Goal: Transaction & Acquisition: Book appointment/travel/reservation

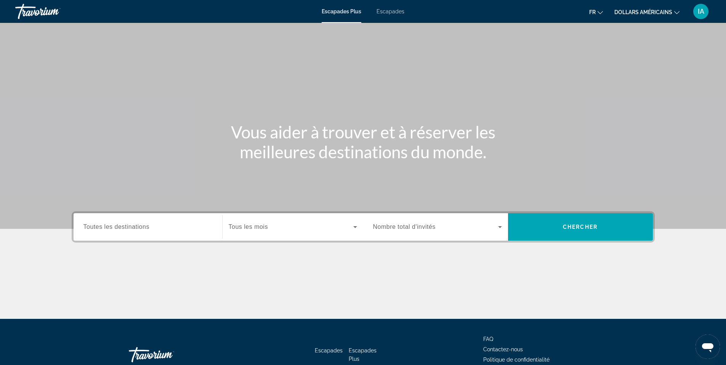
click at [677, 11] on icon "Changer de devise" at bounding box center [676, 12] width 5 height 5
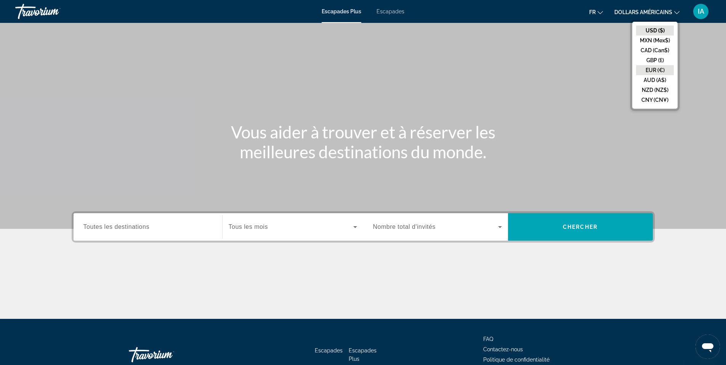
click at [659, 72] on button "EUR (€)" at bounding box center [655, 70] width 38 height 10
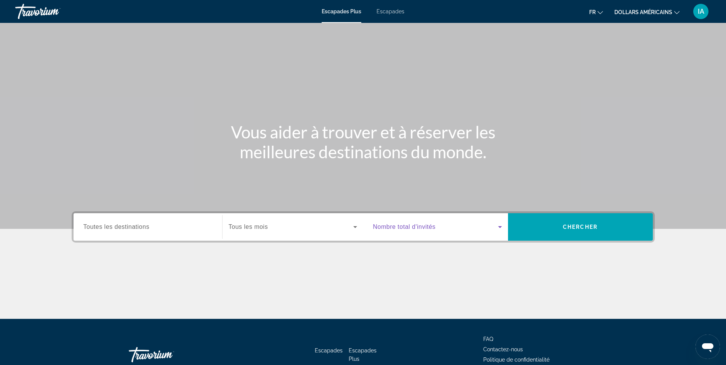
click at [499, 227] on icon "Widget de recherche" at bounding box center [499, 226] width 9 height 9
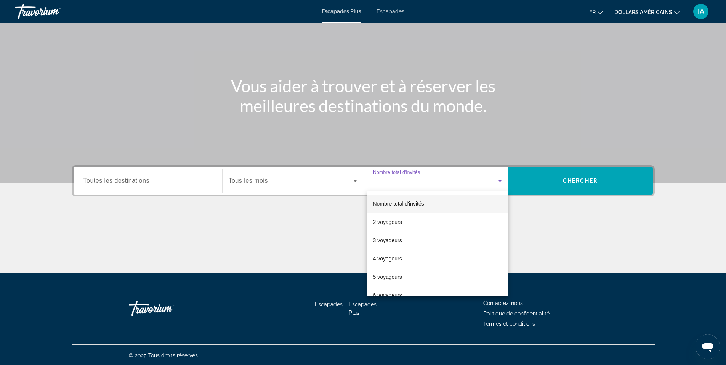
scroll to position [47, 0]
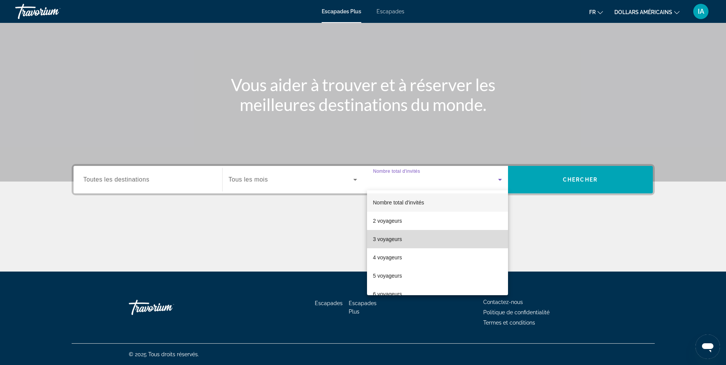
click at [454, 243] on mat-option "3 voyageurs" at bounding box center [437, 239] width 141 height 18
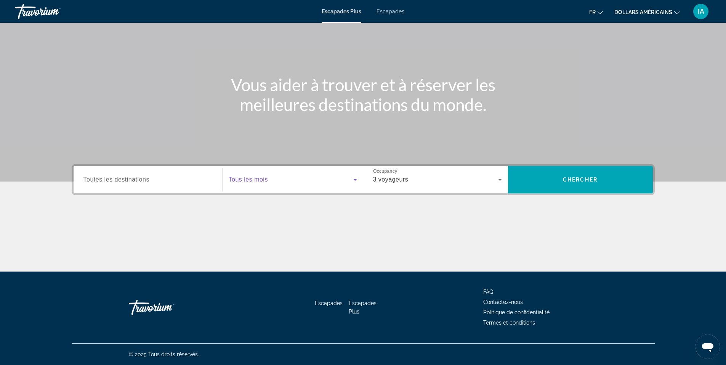
click at [353, 179] on icon "Widget de recherche" at bounding box center [354, 179] width 9 height 9
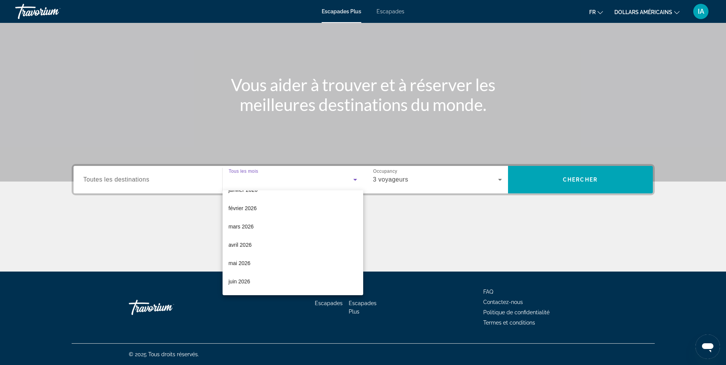
scroll to position [87, 0]
click at [276, 242] on mat-option "avril 2026" at bounding box center [292, 243] width 141 height 18
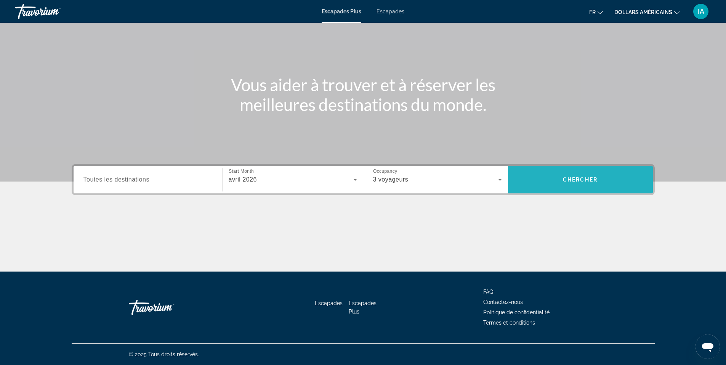
click at [571, 178] on span "Chercher" at bounding box center [580, 179] width 35 height 6
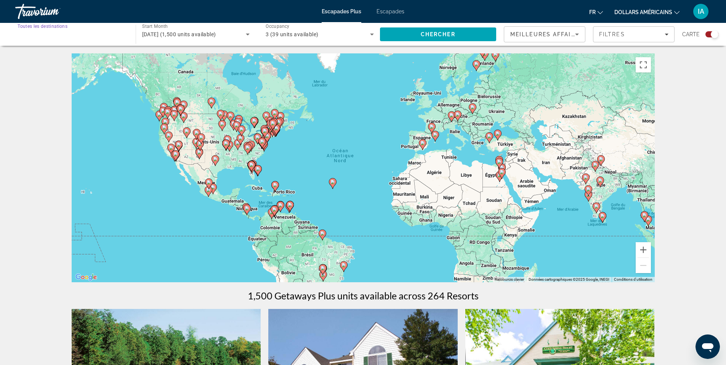
click at [120, 34] on input "Destination Toutes les destinations" at bounding box center [72, 34] width 108 height 9
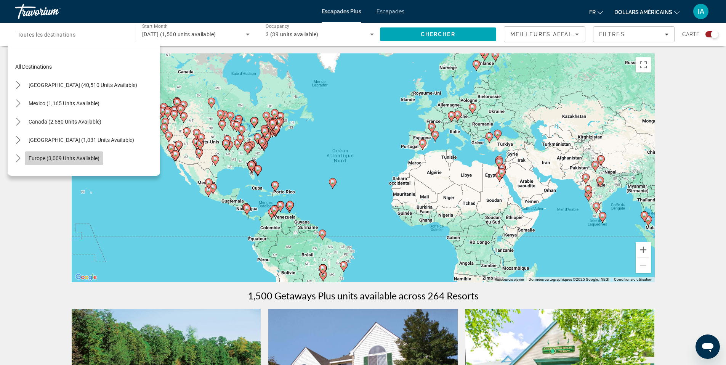
click at [83, 158] on span "Europe (3,009 units available)" at bounding box center [64, 158] width 71 height 6
type input "**********"
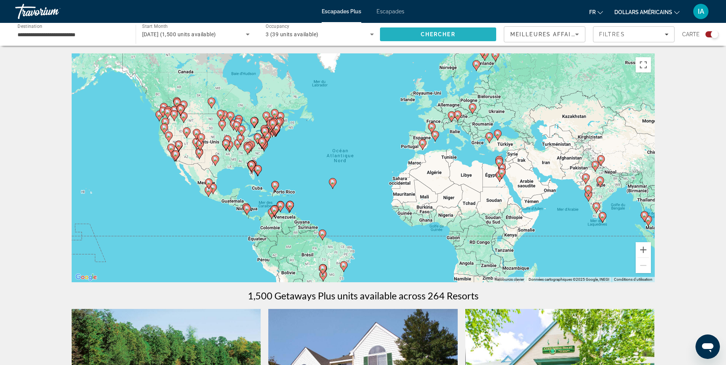
click at [439, 32] on span "Chercher" at bounding box center [438, 34] width 35 height 6
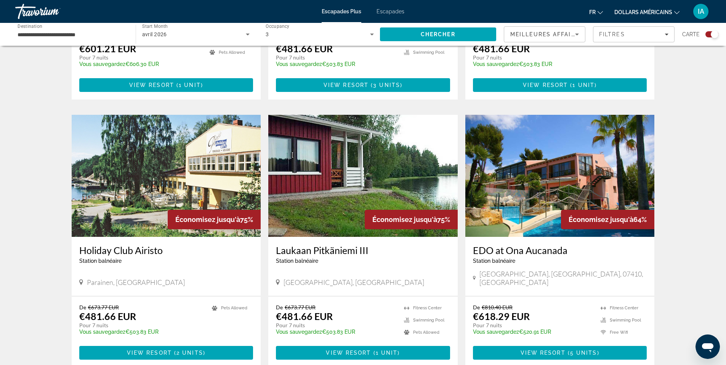
scroll to position [456, 0]
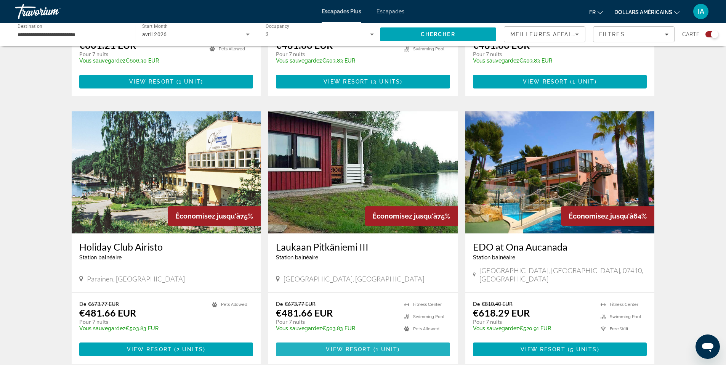
click at [369, 346] on span "View Resort" at bounding box center [348, 349] width 45 height 6
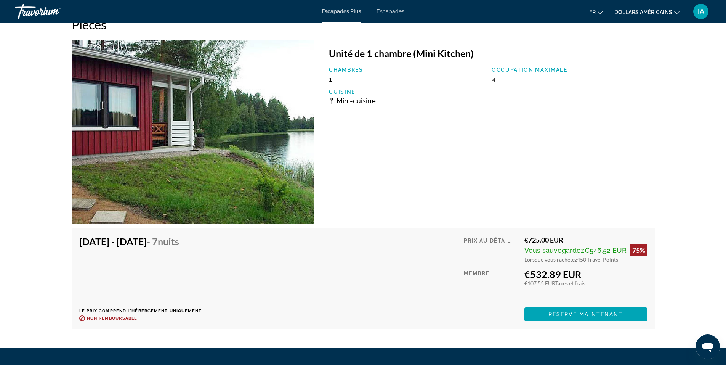
scroll to position [1227, 0]
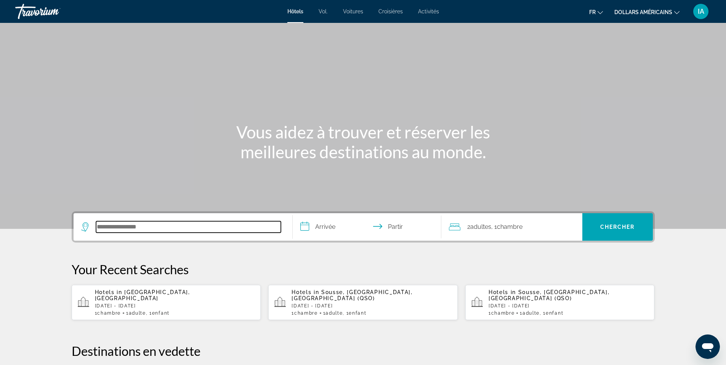
click at [128, 225] on input "Rechercher une destination hôtelière" at bounding box center [188, 226] width 185 height 11
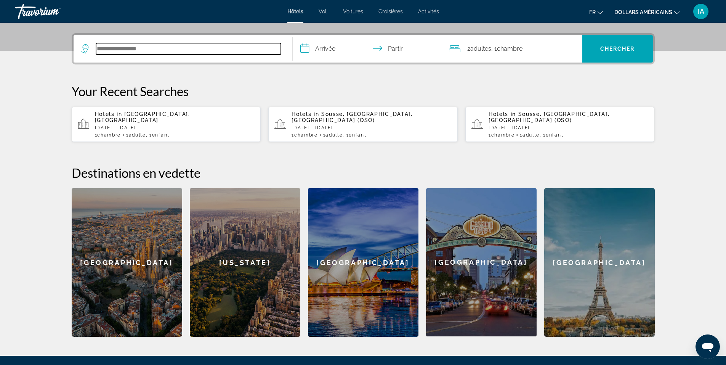
scroll to position [186, 0]
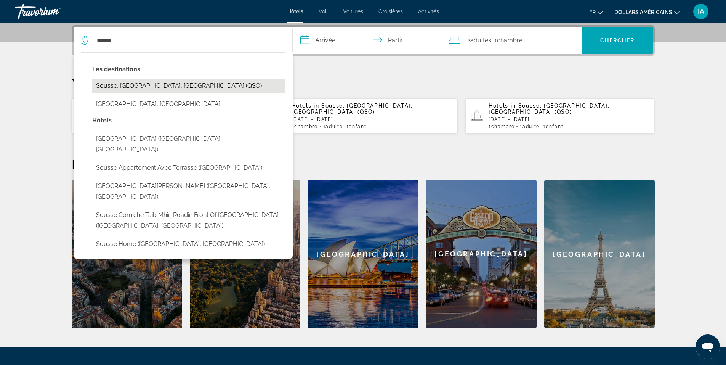
click at [139, 86] on button "Sousse, Sousse - Monastir, Tunisia (QSO)" at bounding box center [188, 85] width 193 height 14
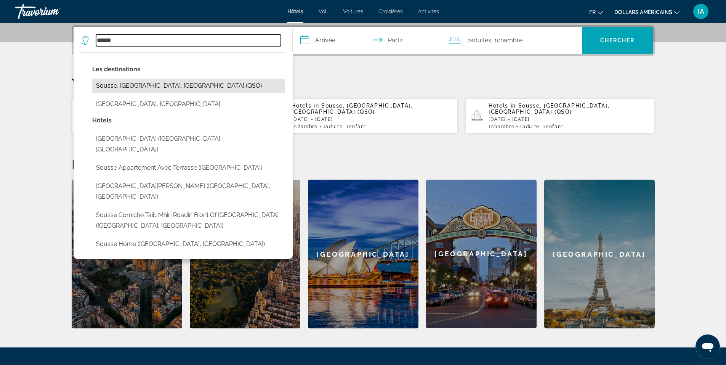
type input "**********"
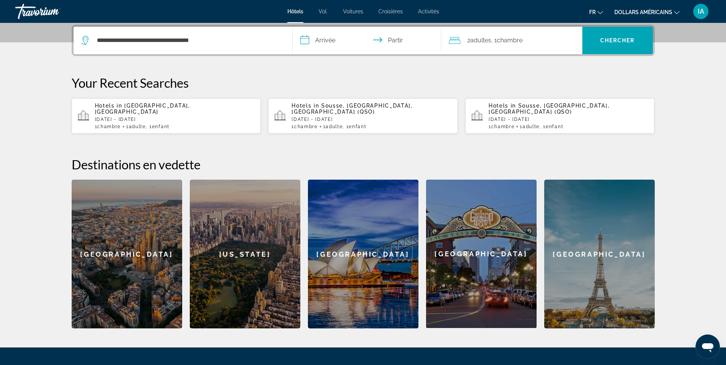
click at [305, 40] on input "**********" at bounding box center [369, 42] width 152 height 30
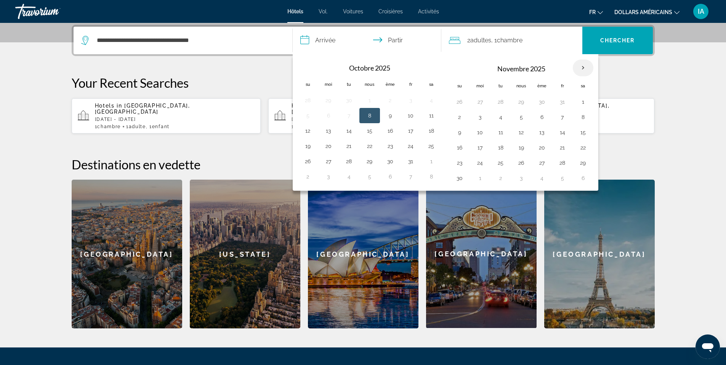
click at [582, 69] on th "Mois prochain" at bounding box center [583, 67] width 21 height 17
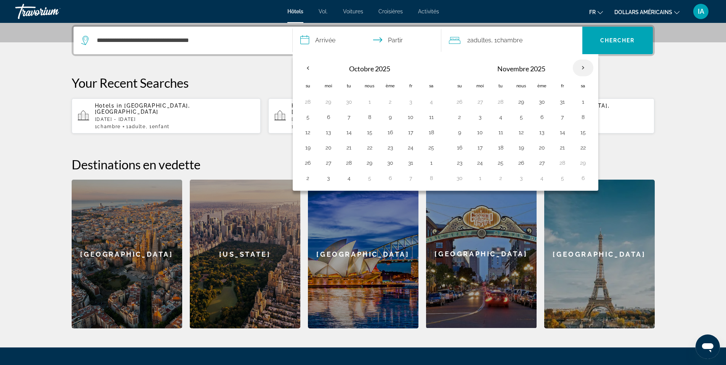
click at [582, 69] on th "Mois prochain" at bounding box center [583, 67] width 21 height 17
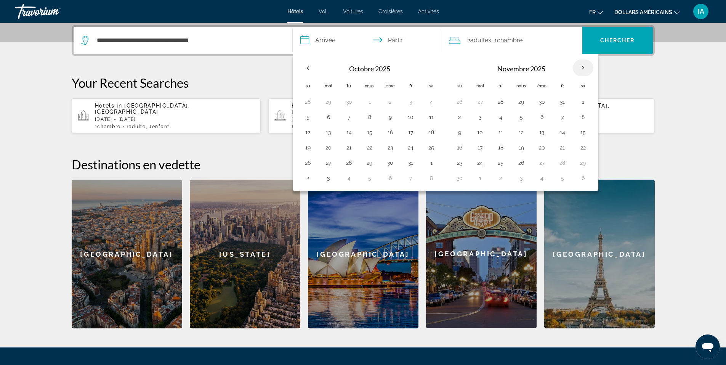
click at [582, 69] on th "Mois prochain" at bounding box center [583, 67] width 21 height 17
click at [581, 68] on th "Mois prochain" at bounding box center [583, 67] width 21 height 17
drag, startPoint x: 581, startPoint y: 68, endPoint x: 302, endPoint y: 69, distance: 279.2
click at [302, 69] on div "**********" at bounding box center [445, 122] width 305 height 136
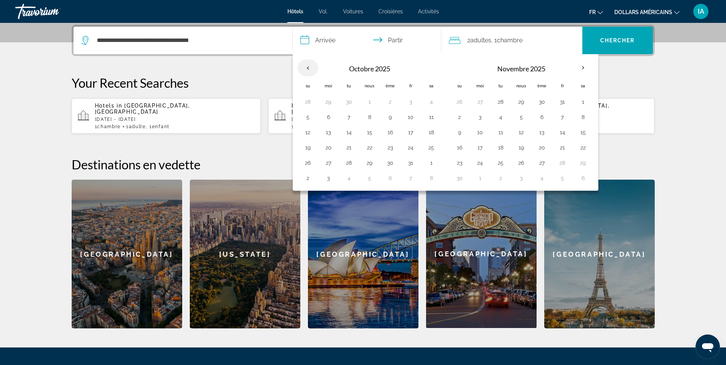
click at [302, 69] on th "Previous month" at bounding box center [308, 67] width 21 height 17
click at [349, 164] on button "28" at bounding box center [349, 162] width 12 height 11
click at [326, 179] on button "3" at bounding box center [328, 178] width 12 height 11
type input "**********"
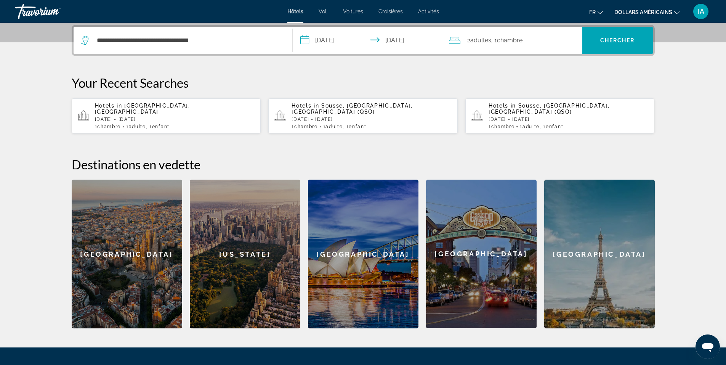
click at [308, 43] on input "**********" at bounding box center [369, 42] width 152 height 30
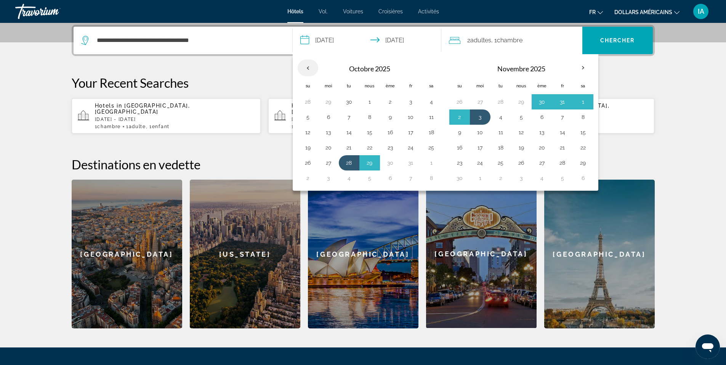
click at [310, 69] on th "Previous month" at bounding box center [308, 67] width 21 height 17
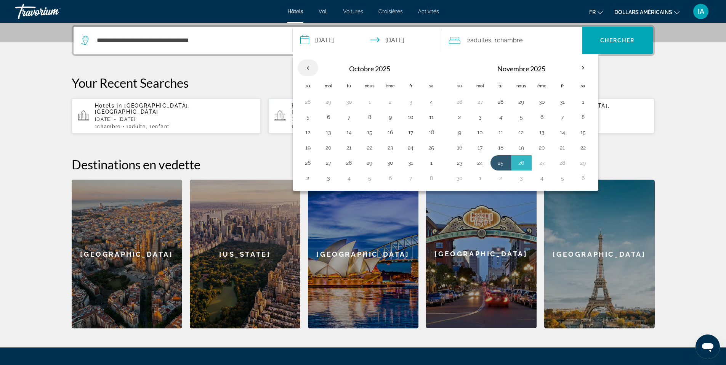
click at [310, 69] on th "Previous month" at bounding box center [308, 67] width 21 height 17
drag, startPoint x: 310, startPoint y: 69, endPoint x: 301, endPoint y: 44, distance: 26.4
click at [301, 44] on button "**********" at bounding box center [367, 40] width 149 height 27
click at [301, 44] on input "**********" at bounding box center [369, 42] width 152 height 30
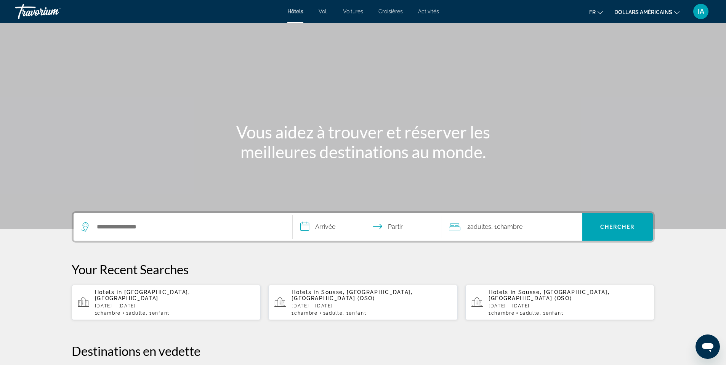
click at [223, 219] on div "Widget de recherche" at bounding box center [182, 226] width 203 height 27
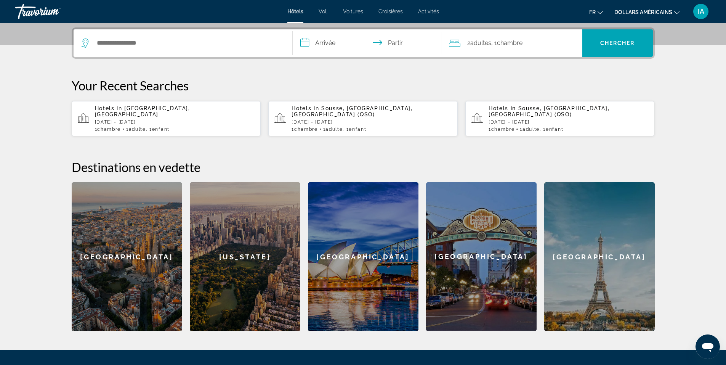
scroll to position [186, 0]
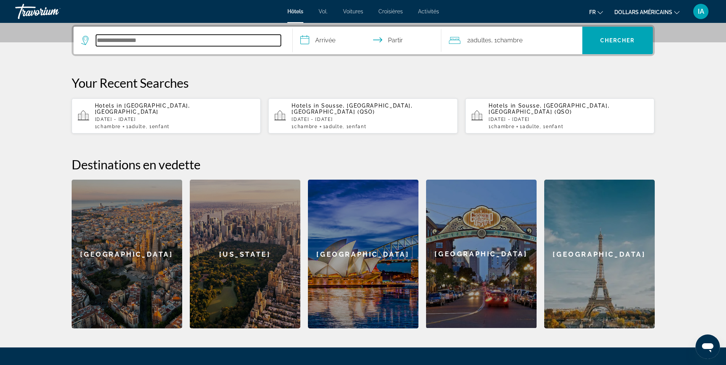
click at [116, 42] on input "Rechercher une destination hôtelière" at bounding box center [188, 40] width 185 height 11
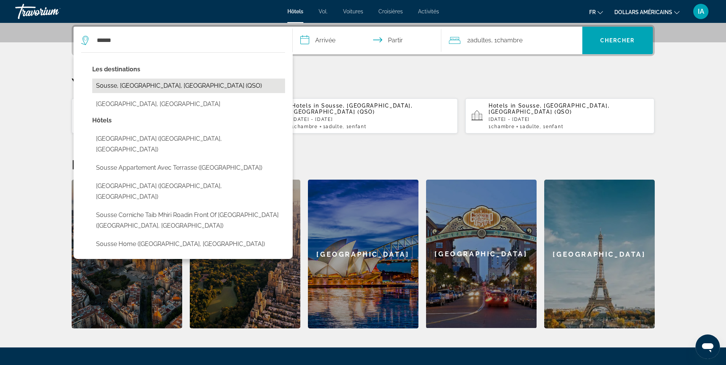
click at [126, 92] on button "Sousse, Sousse - Monastir, Tunisia (QSO)" at bounding box center [188, 85] width 193 height 14
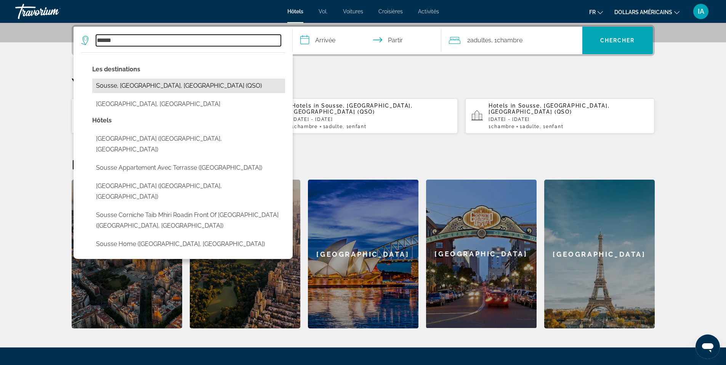
type input "**********"
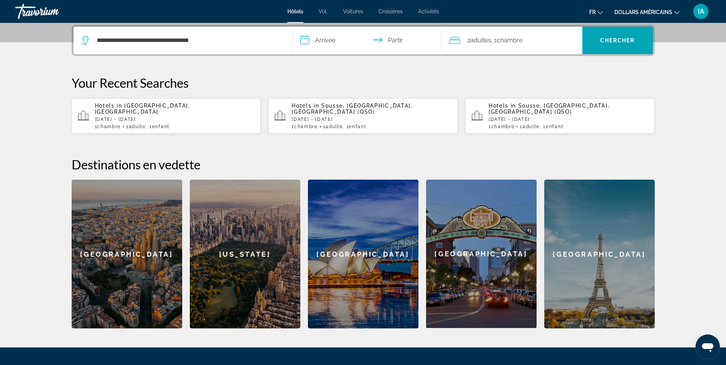
click at [302, 39] on input "**********" at bounding box center [369, 42] width 152 height 30
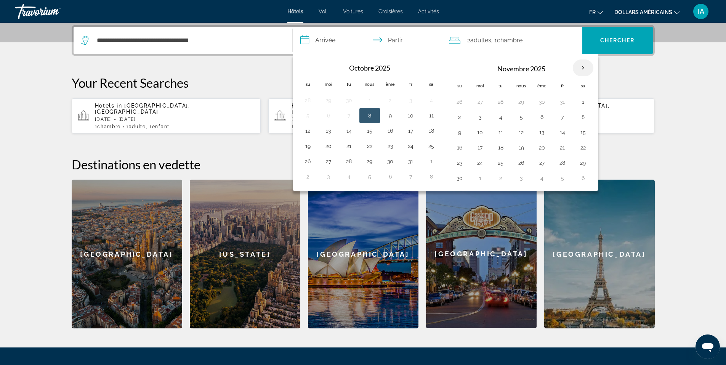
click at [582, 68] on th "Mois prochain" at bounding box center [583, 67] width 21 height 17
click at [307, 69] on th "Previous month" at bounding box center [308, 67] width 21 height 17
click at [307, 69] on th "Navigation placeholder" at bounding box center [308, 67] width 21 height 17
click at [582, 68] on th "Mois prochain" at bounding box center [583, 67] width 21 height 17
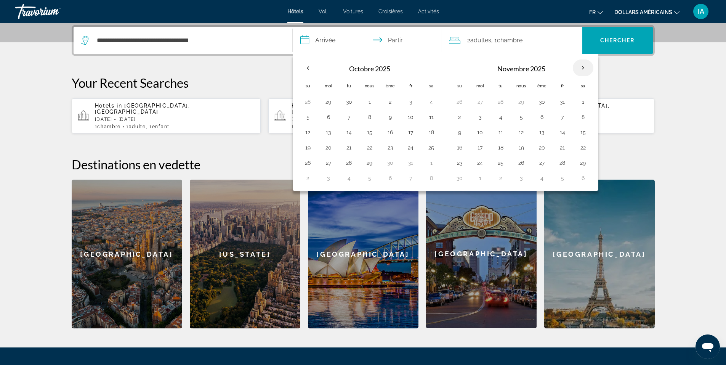
click at [582, 68] on th "Mois prochain" at bounding box center [583, 67] width 21 height 17
click at [305, 68] on th "Previous month" at bounding box center [308, 67] width 21 height 17
click at [348, 148] on button "21" at bounding box center [349, 147] width 12 height 11
click at [349, 163] on button "28" at bounding box center [349, 162] width 12 height 11
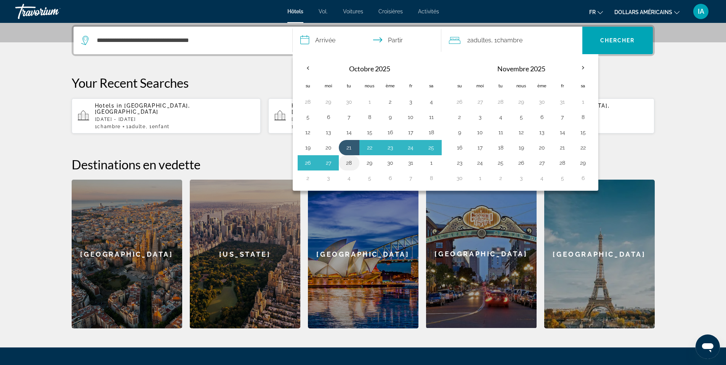
type input "**********"
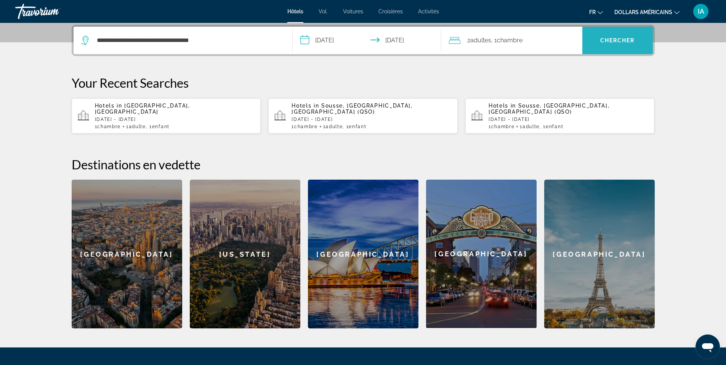
click at [613, 38] on font "Chercher" at bounding box center [617, 40] width 35 height 6
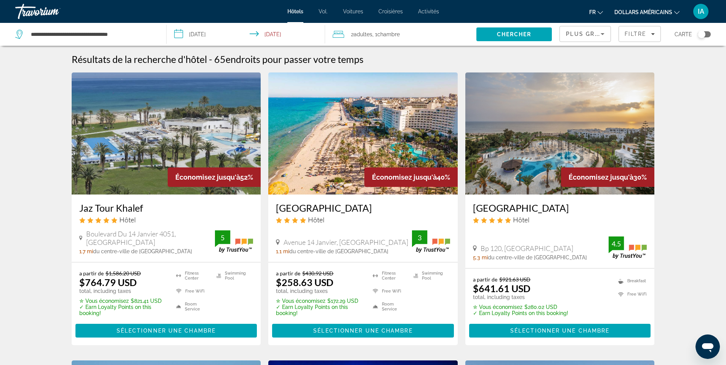
click at [607, 34] on icon "Sort by" at bounding box center [602, 33] width 9 height 9
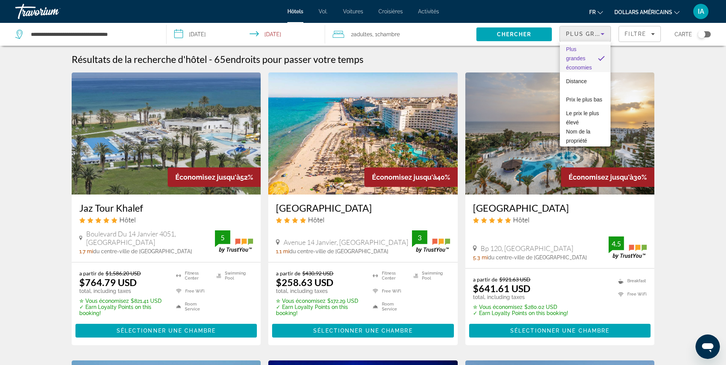
click at [160, 333] on div at bounding box center [363, 182] width 726 height 365
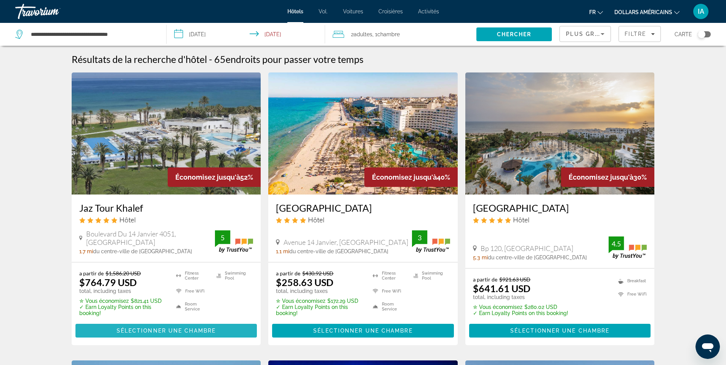
click at [163, 331] on span "Sélectionner une chambre" at bounding box center [166, 330] width 99 height 6
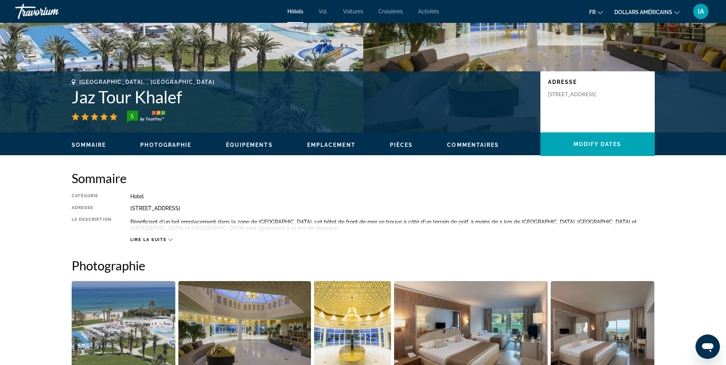
scroll to position [105, 0]
